Goal: Task Accomplishment & Management: Use online tool/utility

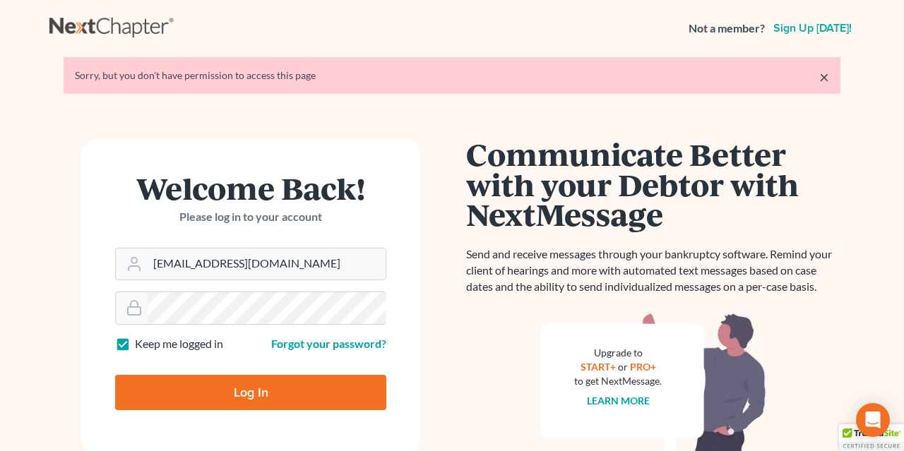
click at [263, 389] on input "Log In" at bounding box center [250, 392] width 271 height 35
type input "Thinking..."
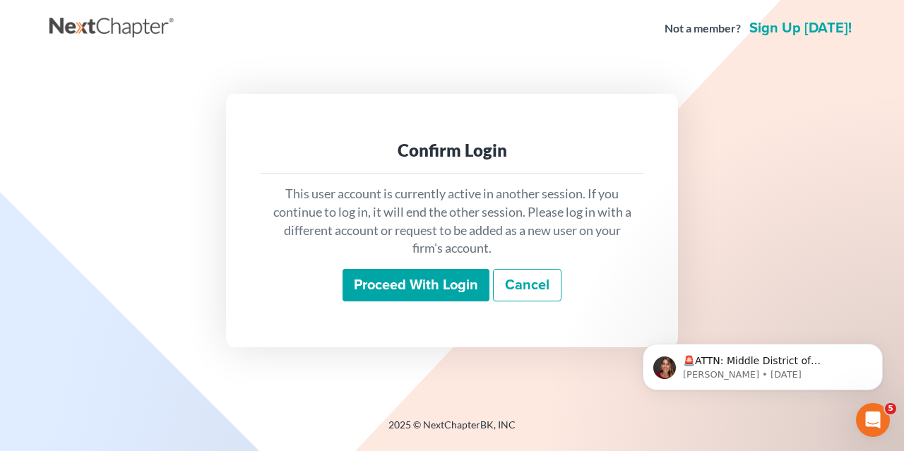
click at [375, 287] on input "Proceed with login" at bounding box center [415, 285] width 147 height 32
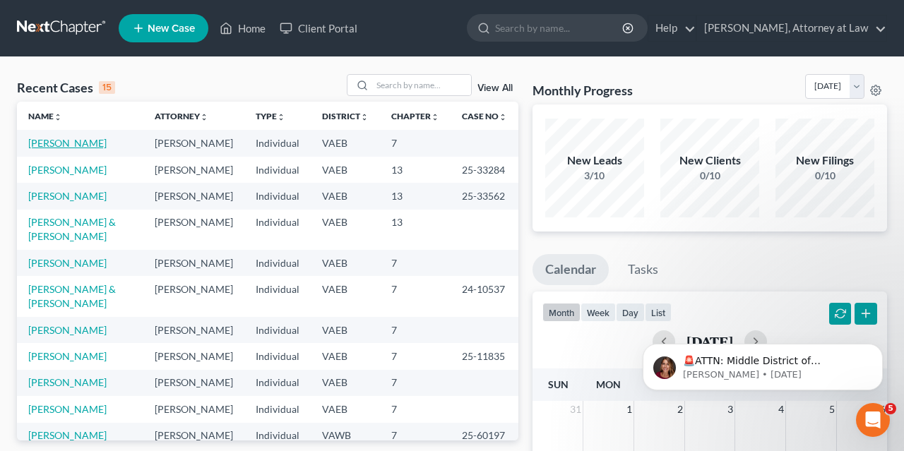
click at [43, 142] on link "[PERSON_NAME]" at bounding box center [67, 143] width 78 height 12
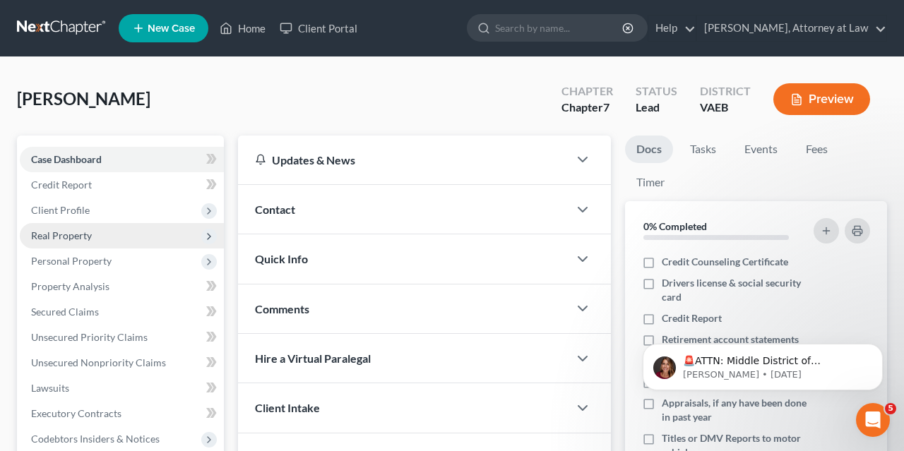
scroll to position [73, 0]
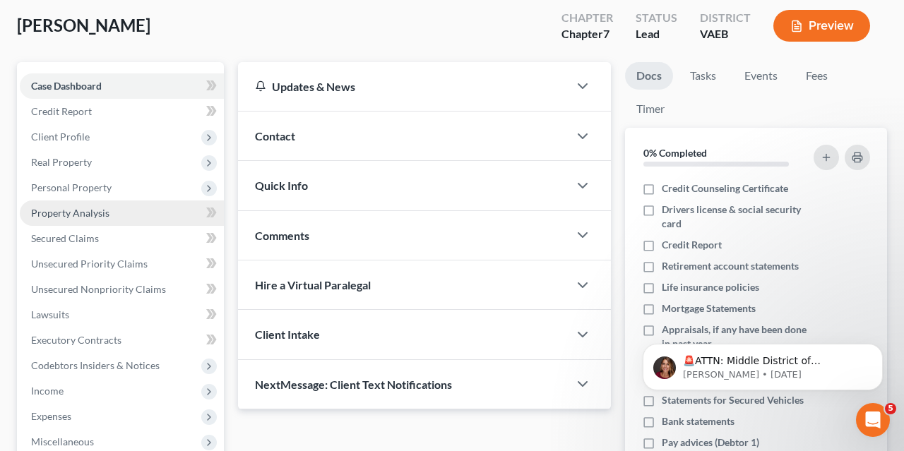
click at [102, 210] on span "Property Analysis" at bounding box center [70, 213] width 78 height 12
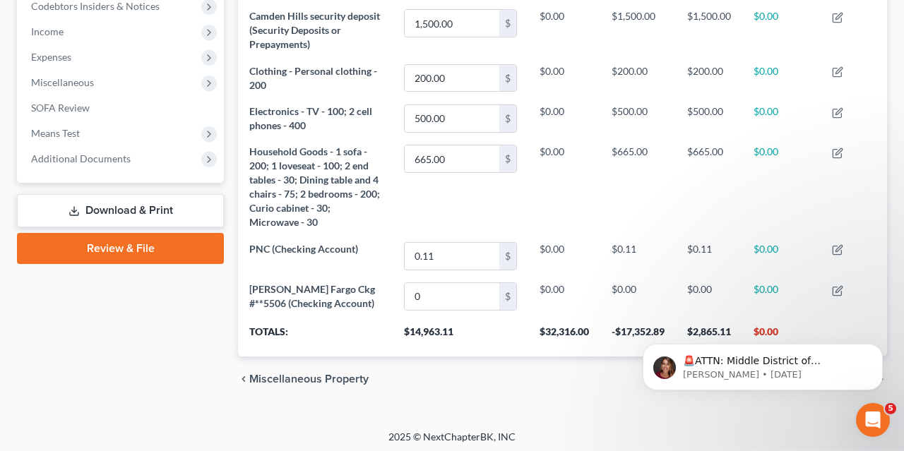
scroll to position [440, 0]
